Goal: Find specific page/section: Find specific page/section

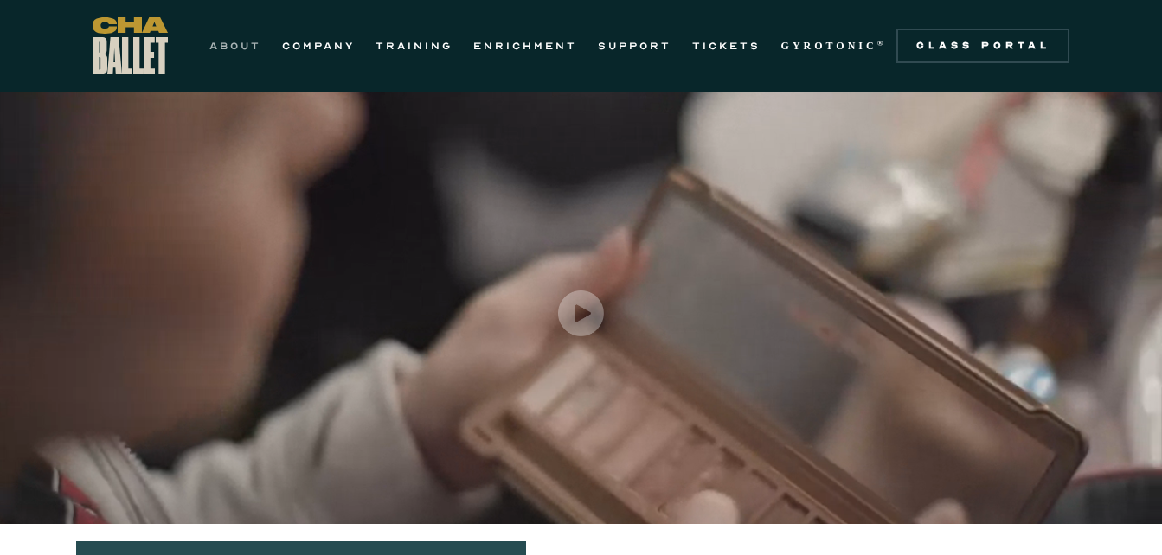
click at [241, 46] on link "ABOUT" at bounding box center [235, 45] width 52 height 21
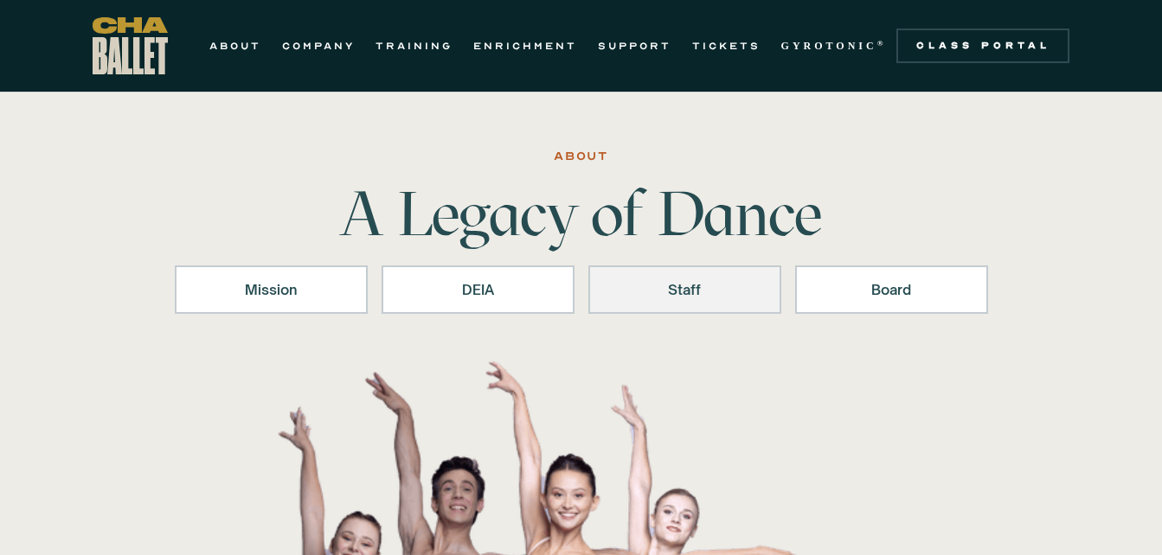
click at [684, 288] on div "Staff" at bounding box center [685, 289] width 148 height 21
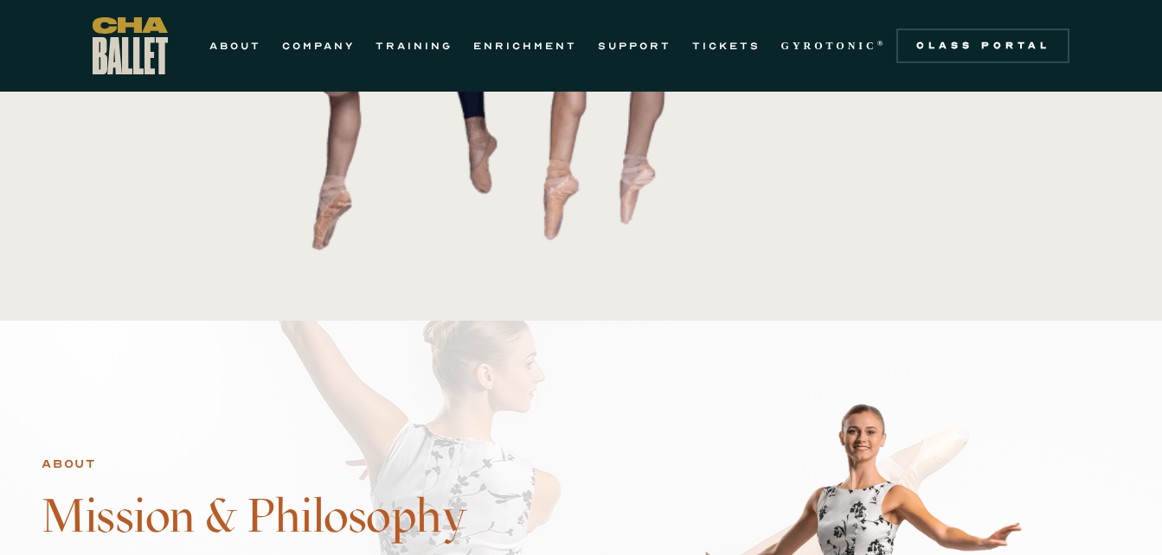
scroll to position [738, 0]
